Goal: Task Accomplishment & Management: Complete application form

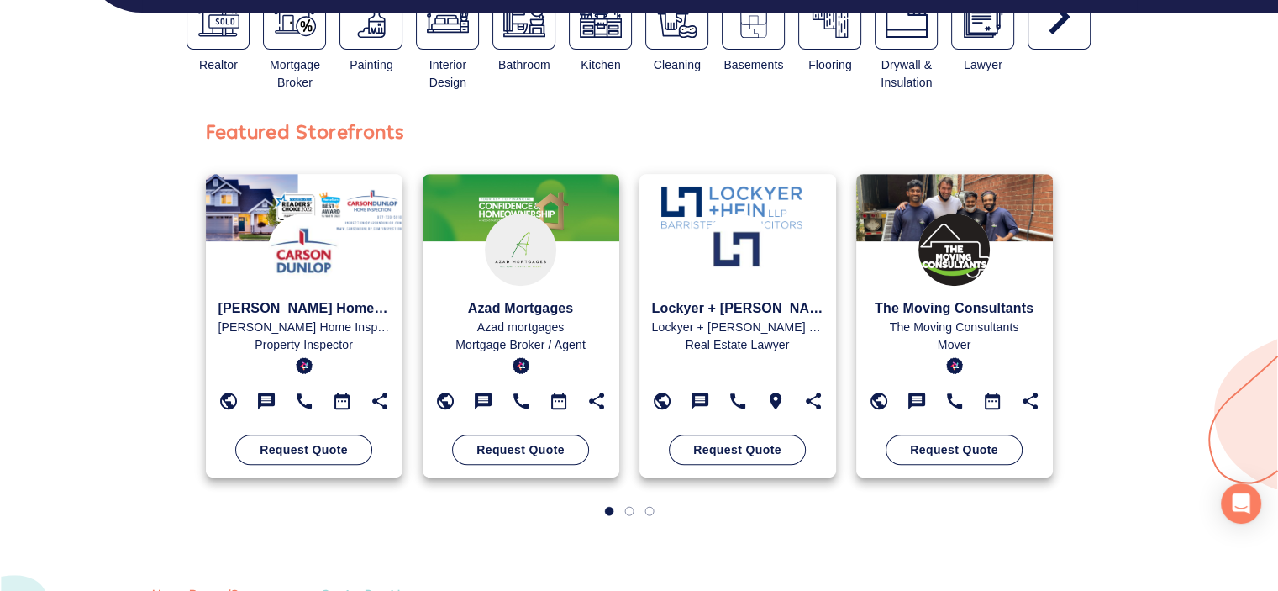
scroll to position [672, 0]
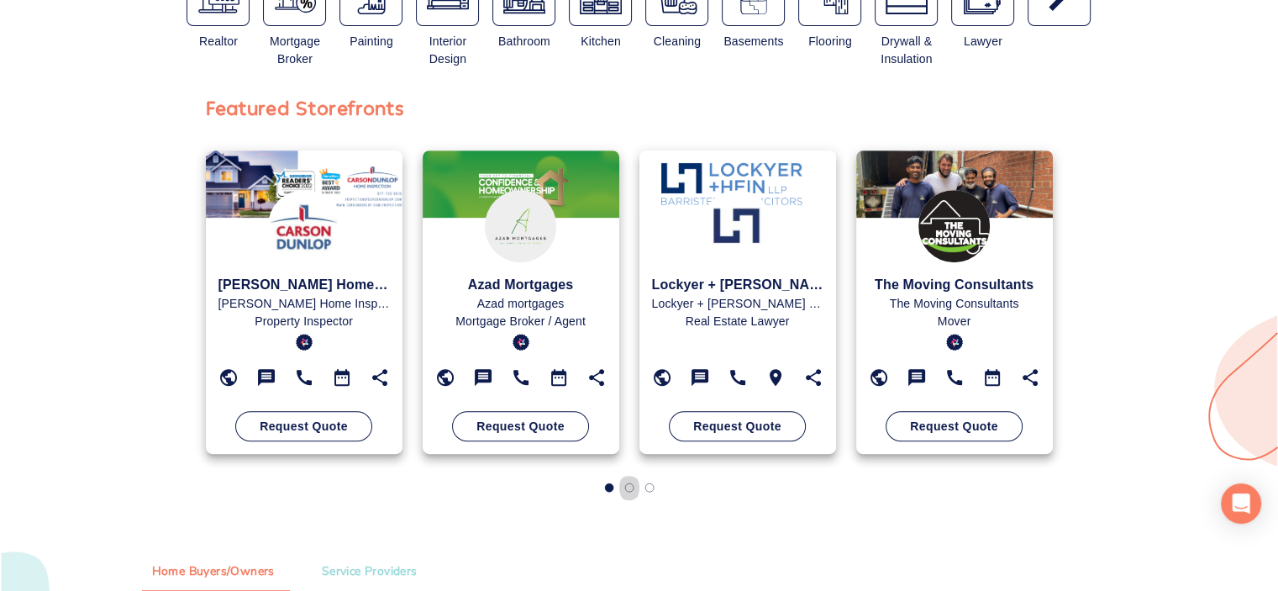
click at [632, 490] on icon "button" at bounding box center [629, 487] width 8 height 8
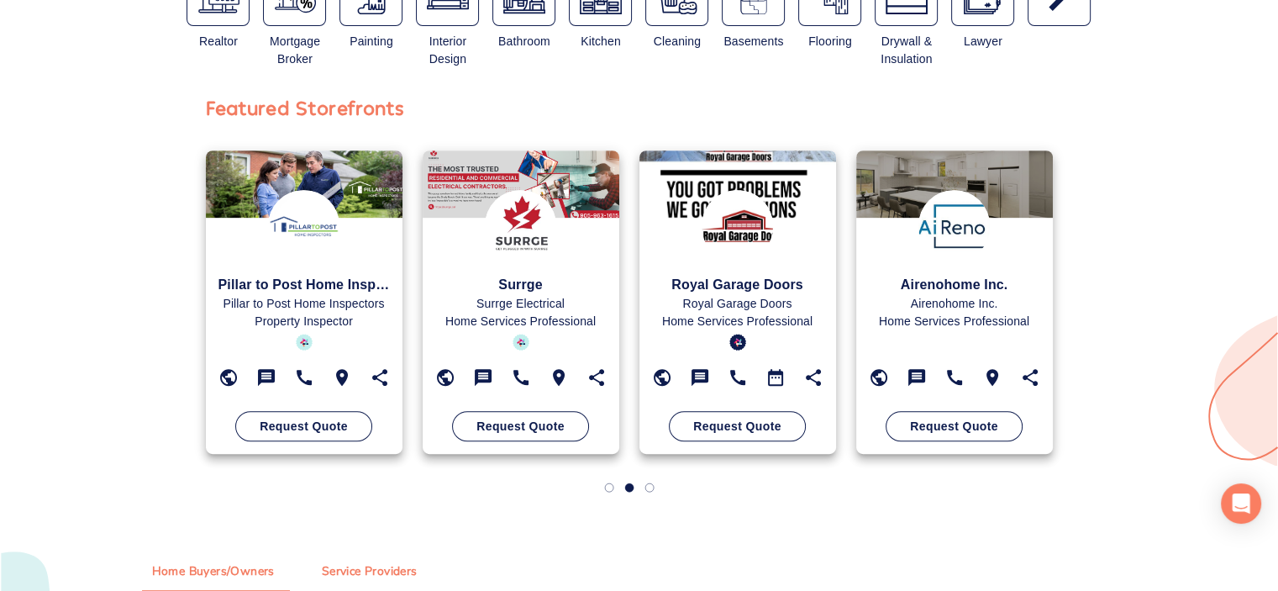
click at [383, 570] on span "Service Providers" at bounding box center [370, 571] width 96 height 21
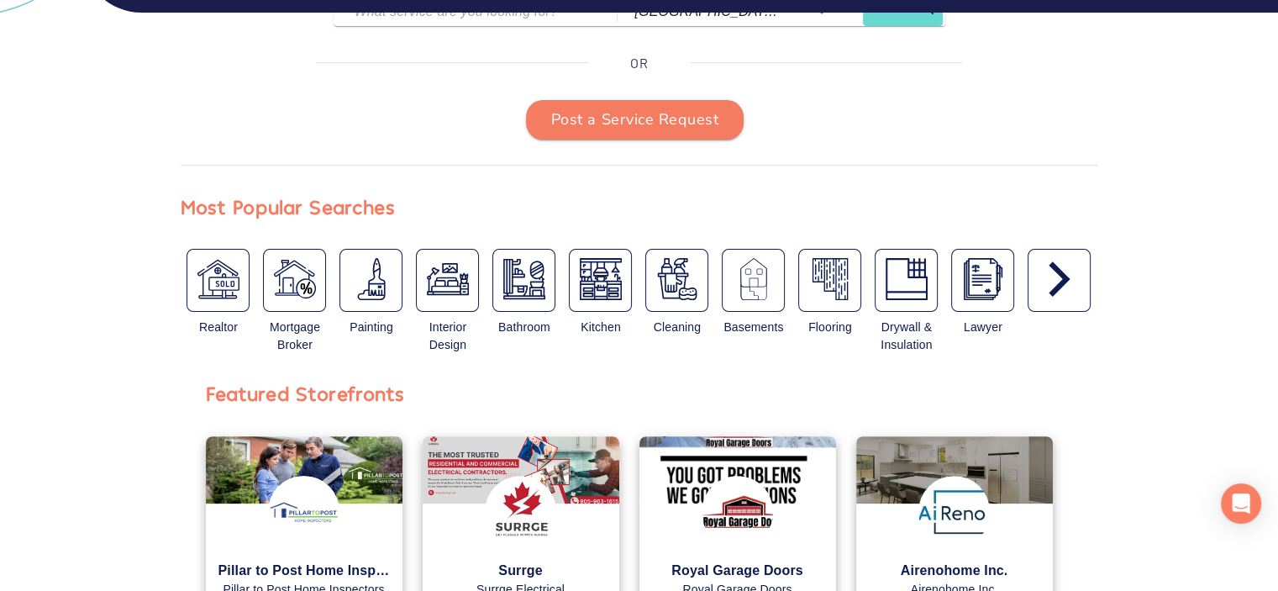
drag, startPoint x: 546, startPoint y: 280, endPoint x: 546, endPoint y: 297, distance: 16.8
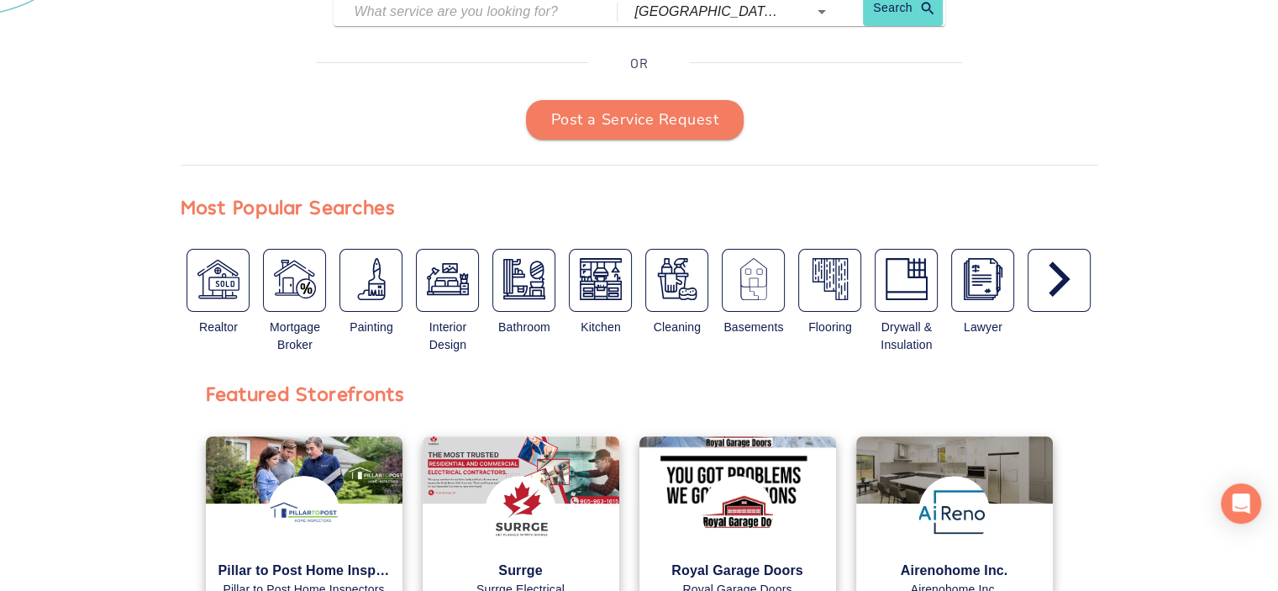
scroll to position [420, 0]
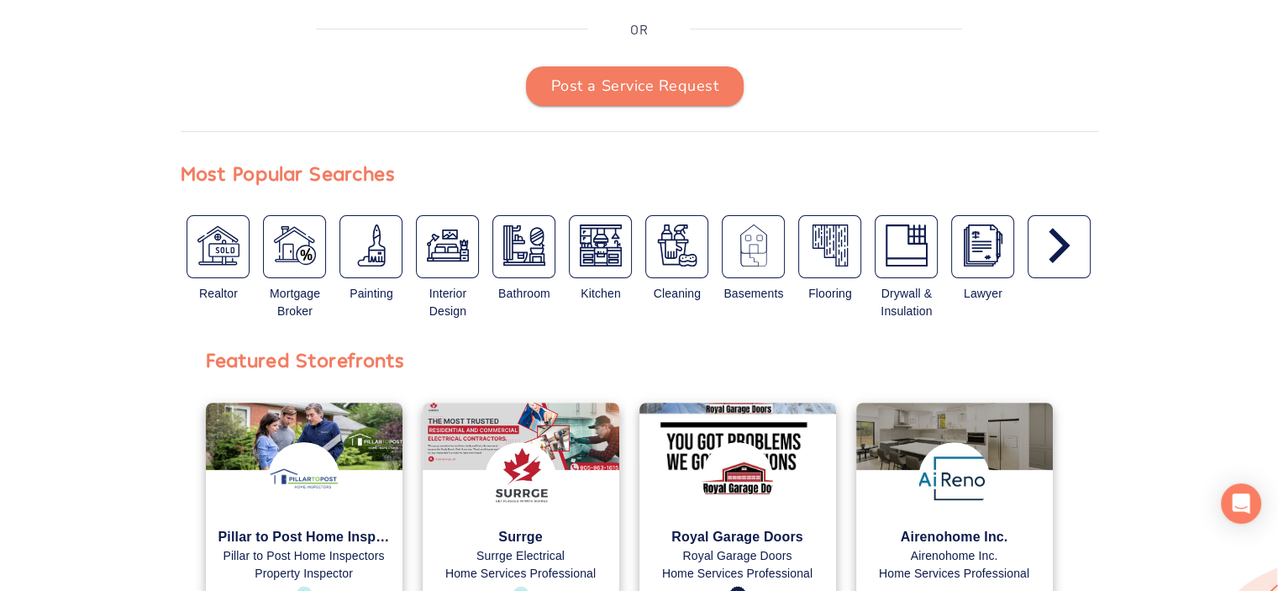
drag, startPoint x: 546, startPoint y: 297, endPoint x: 131, endPoint y: 424, distance: 434.1
click at [131, 425] on div "Featured Storefronts Pillar to Post Home Inspectors - The Gonneau Team Pillar t…" at bounding box center [639, 553] width 1035 height 419
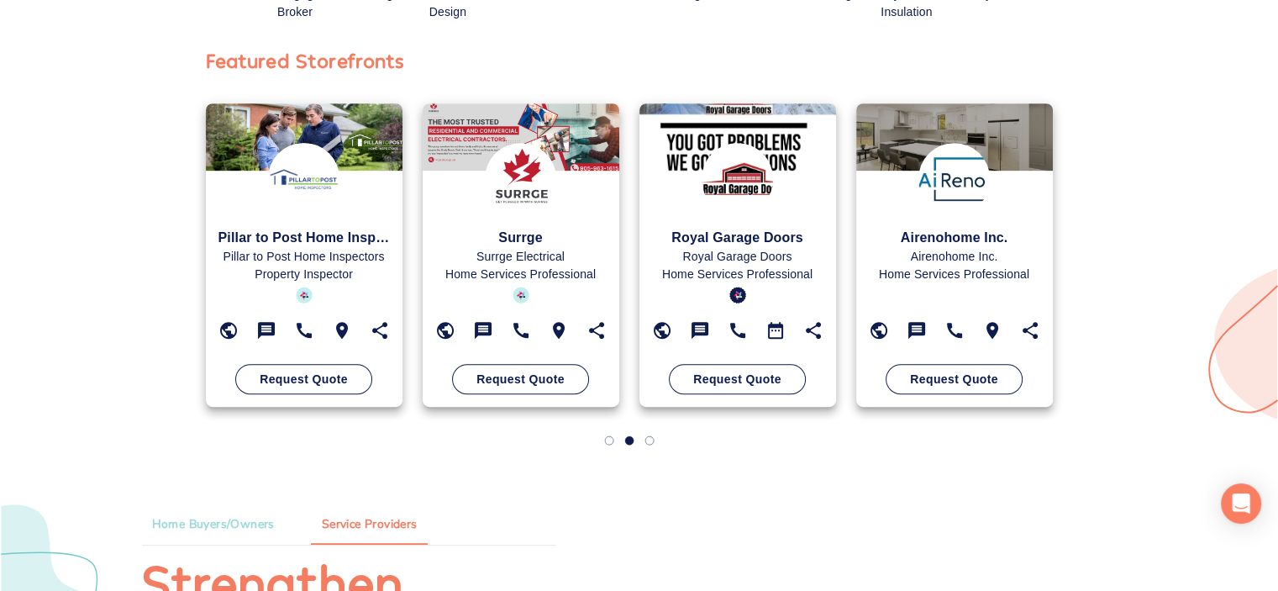
scroll to position [756, 0]
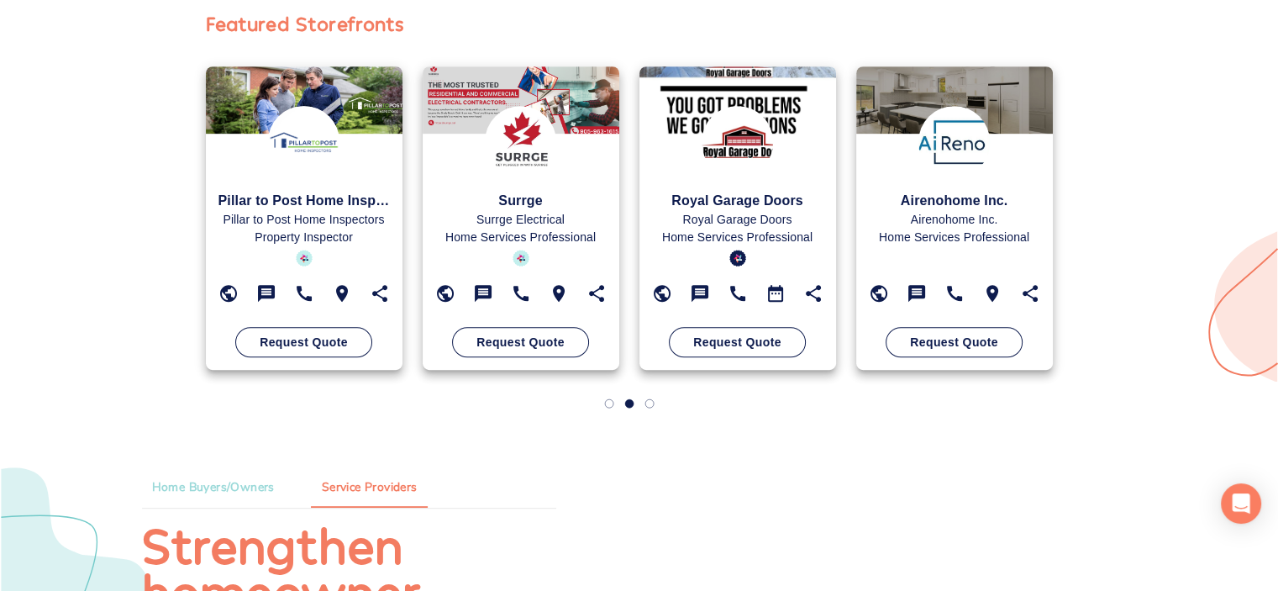
click at [638, 400] on button "button" at bounding box center [629, 403] width 20 height 30
click at [645, 399] on icon "button" at bounding box center [650, 403] width 10 height 20
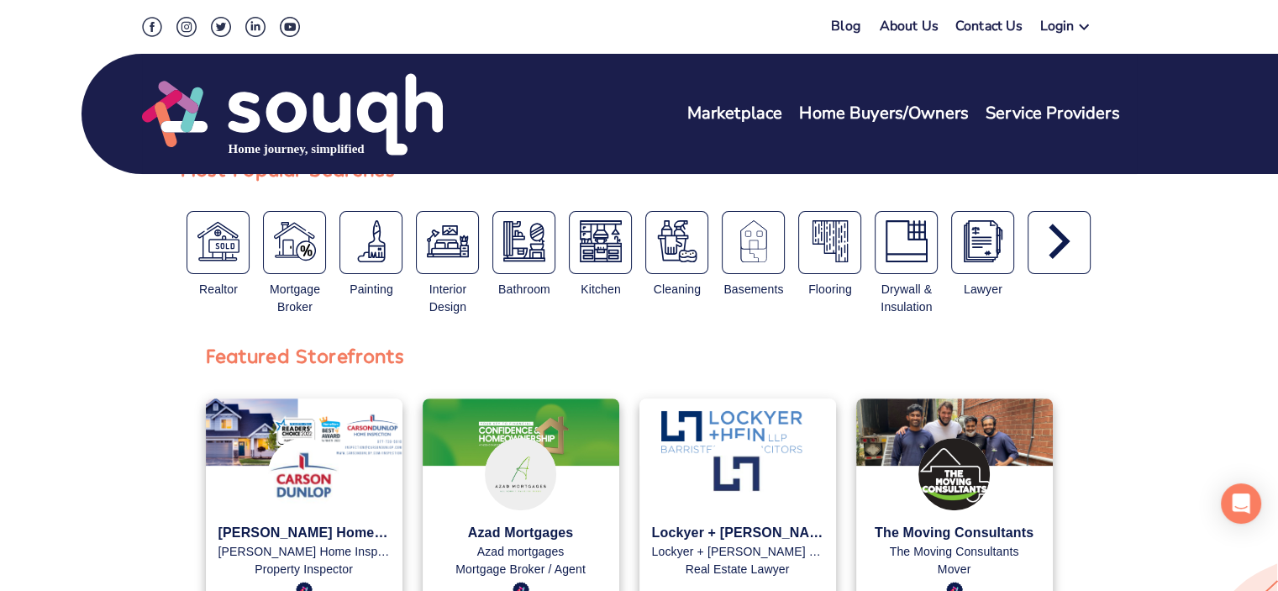
scroll to position [420, 0]
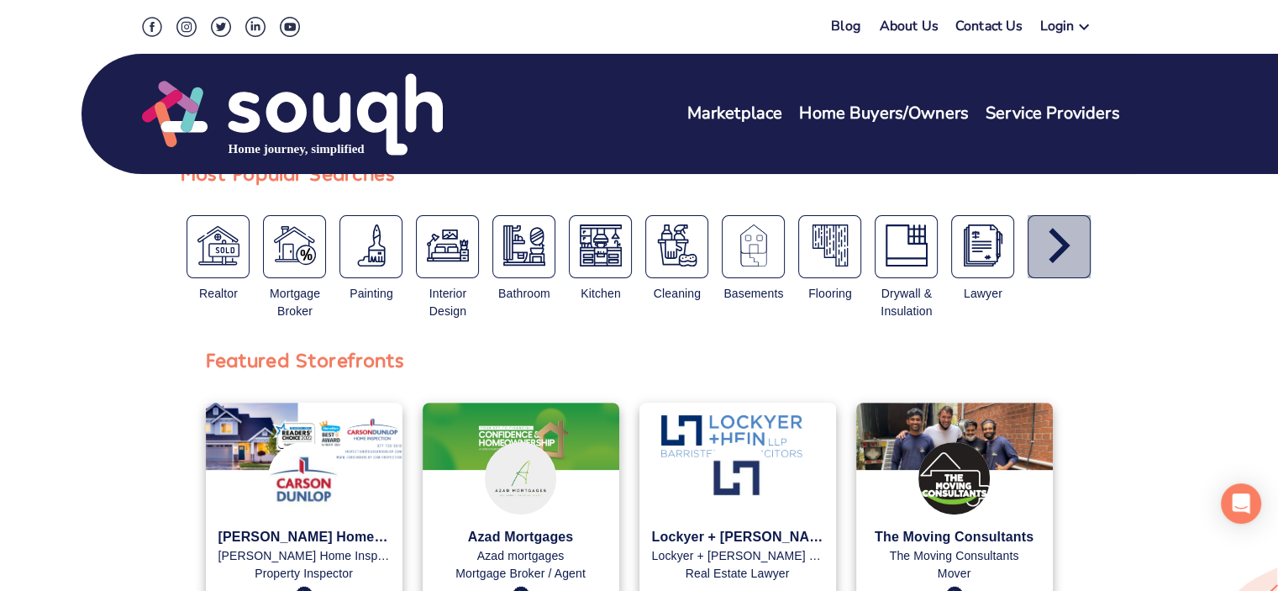
click at [1040, 248] on icon "button" at bounding box center [1060, 245] width 42 height 42
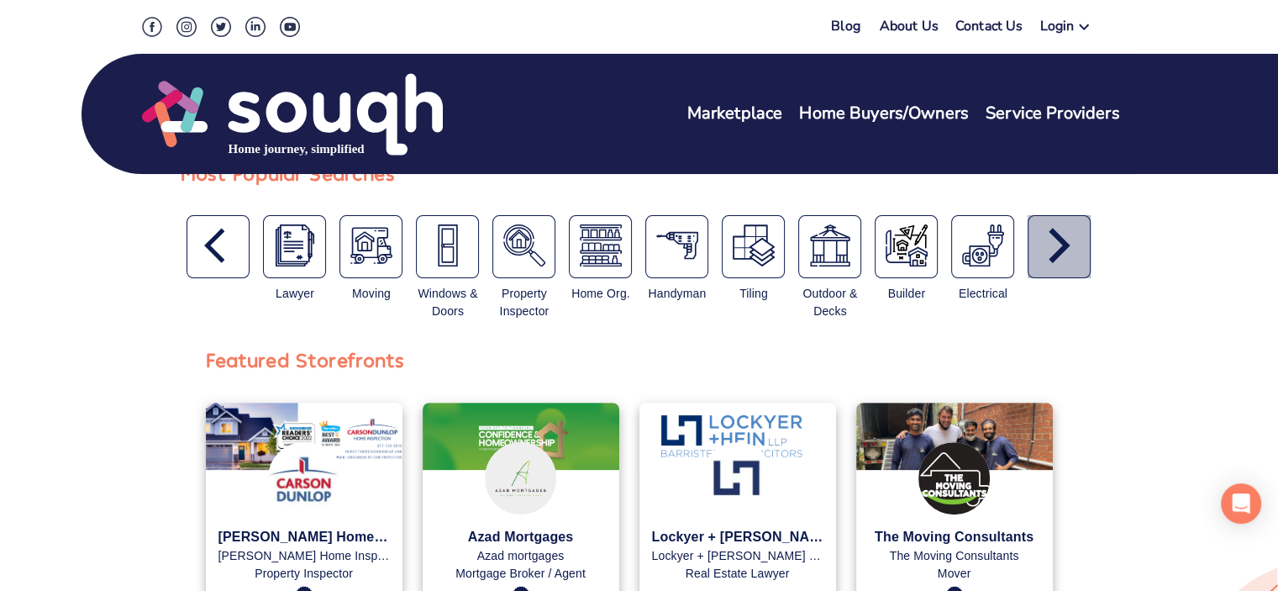
click at [1040, 248] on icon "button" at bounding box center [1060, 245] width 42 height 42
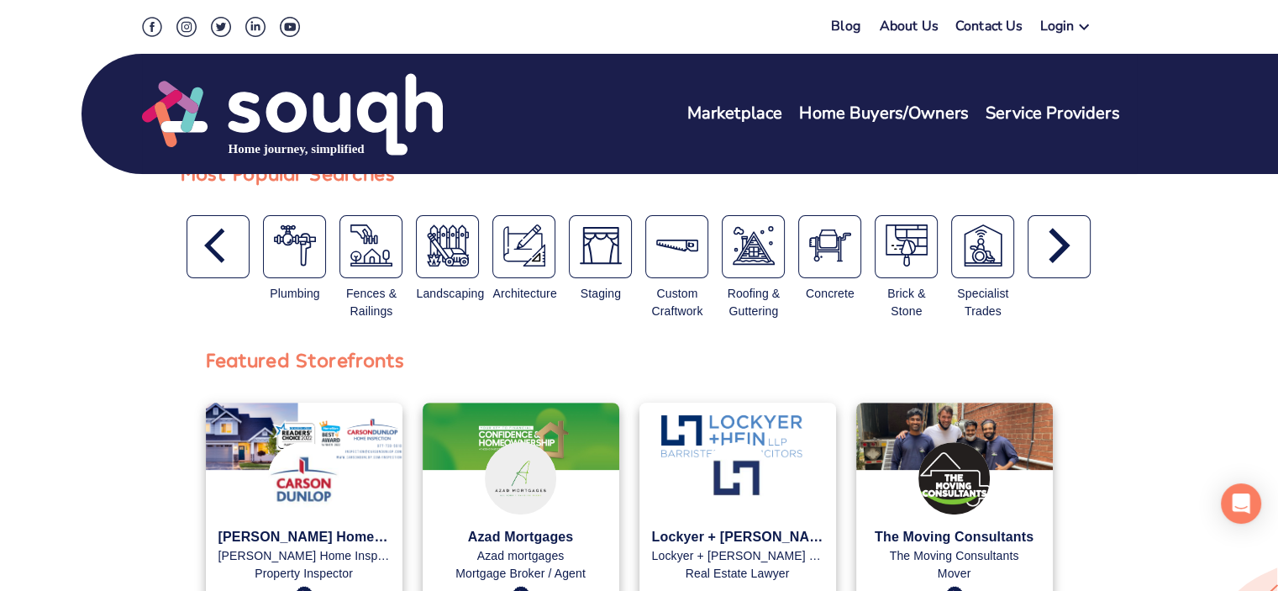
click at [1040, 248] on icon "button" at bounding box center [1060, 245] width 42 height 42
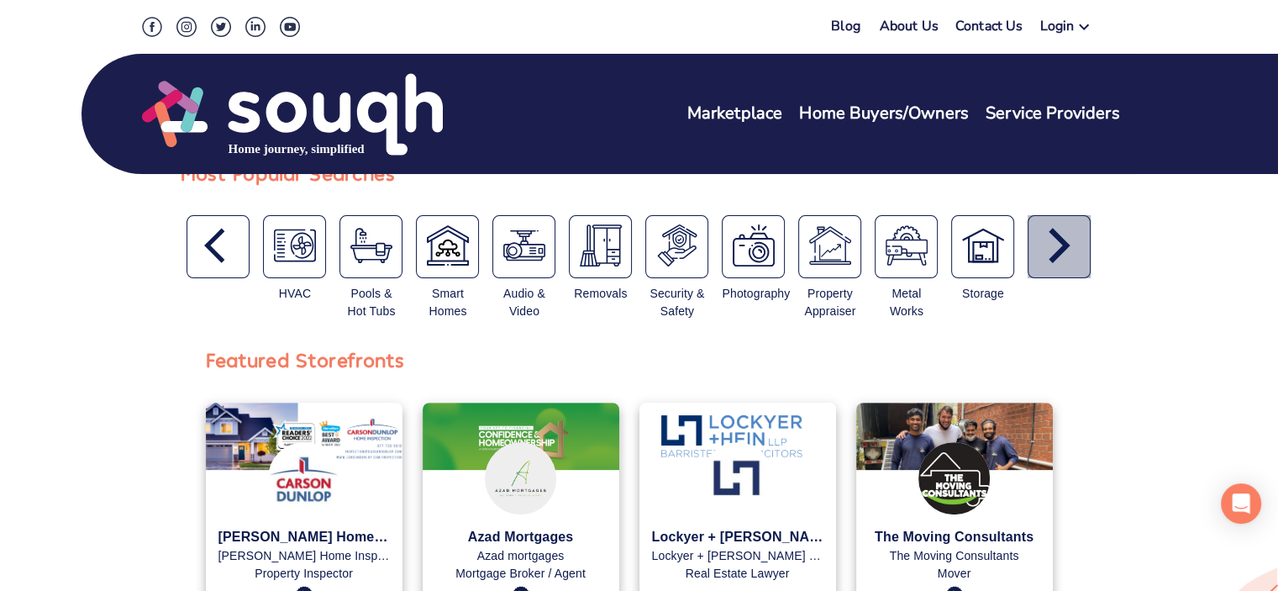
click at [1040, 248] on icon "button" at bounding box center [1060, 245] width 42 height 42
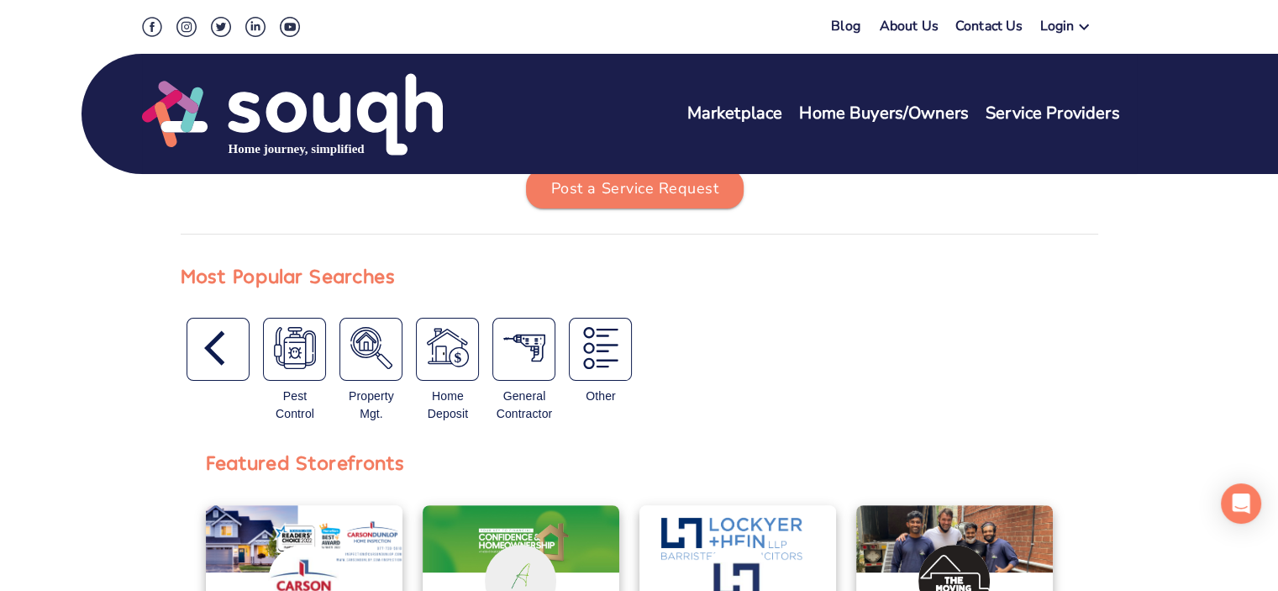
scroll to position [168, 0]
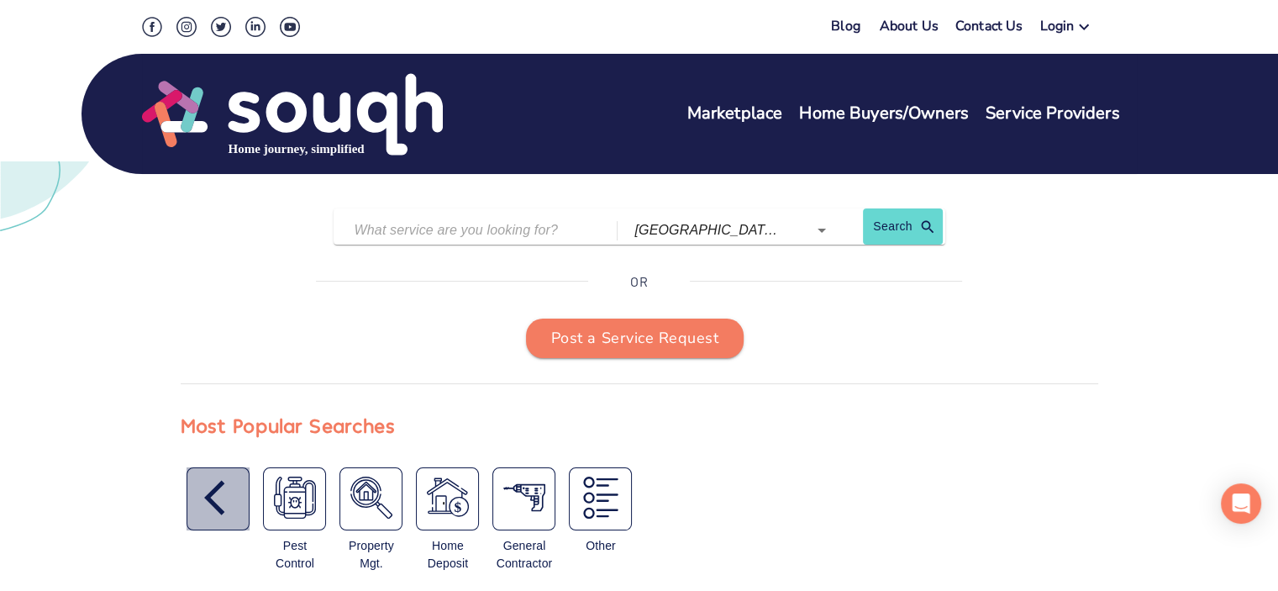
click at [203, 491] on div "button" at bounding box center [218, 498] width 63 height 63
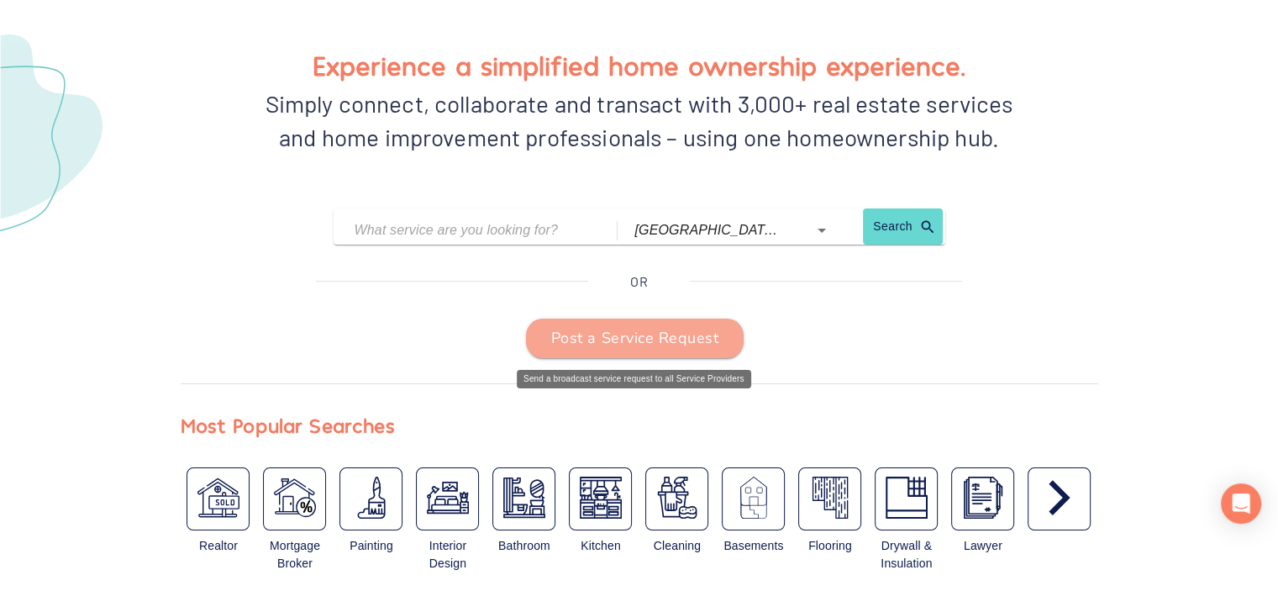
click at [609, 344] on span "Post a Service Request" at bounding box center [634, 338] width 167 height 27
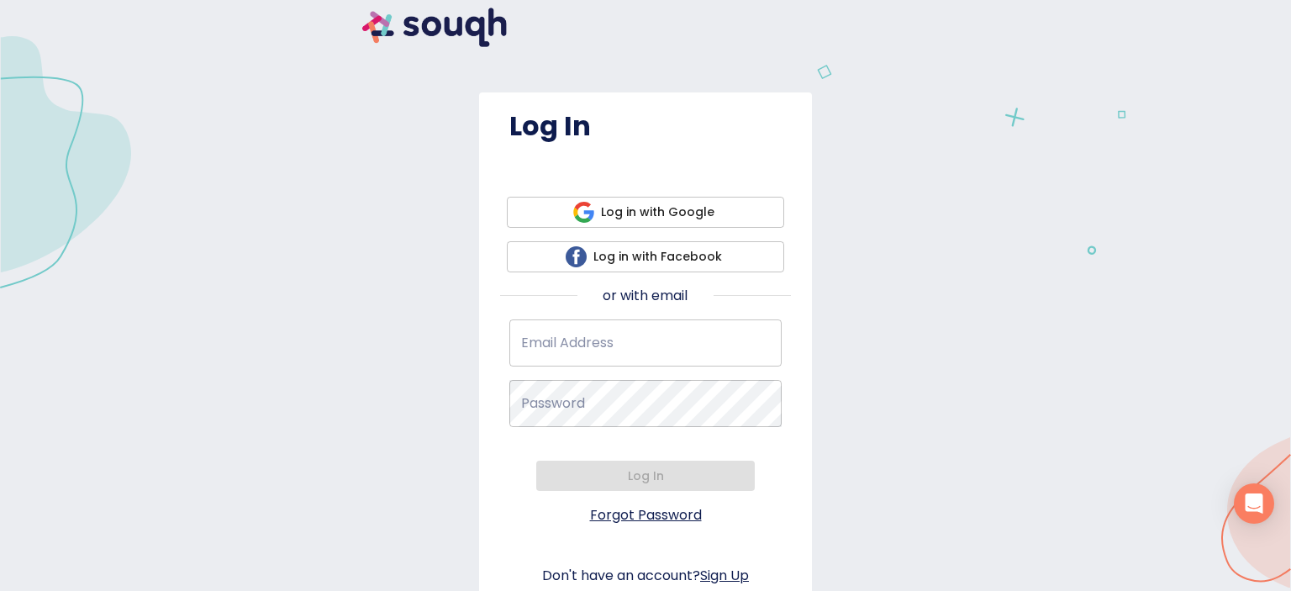
scroll to position [58, 0]
